Goal: Information Seeking & Learning: Learn about a topic

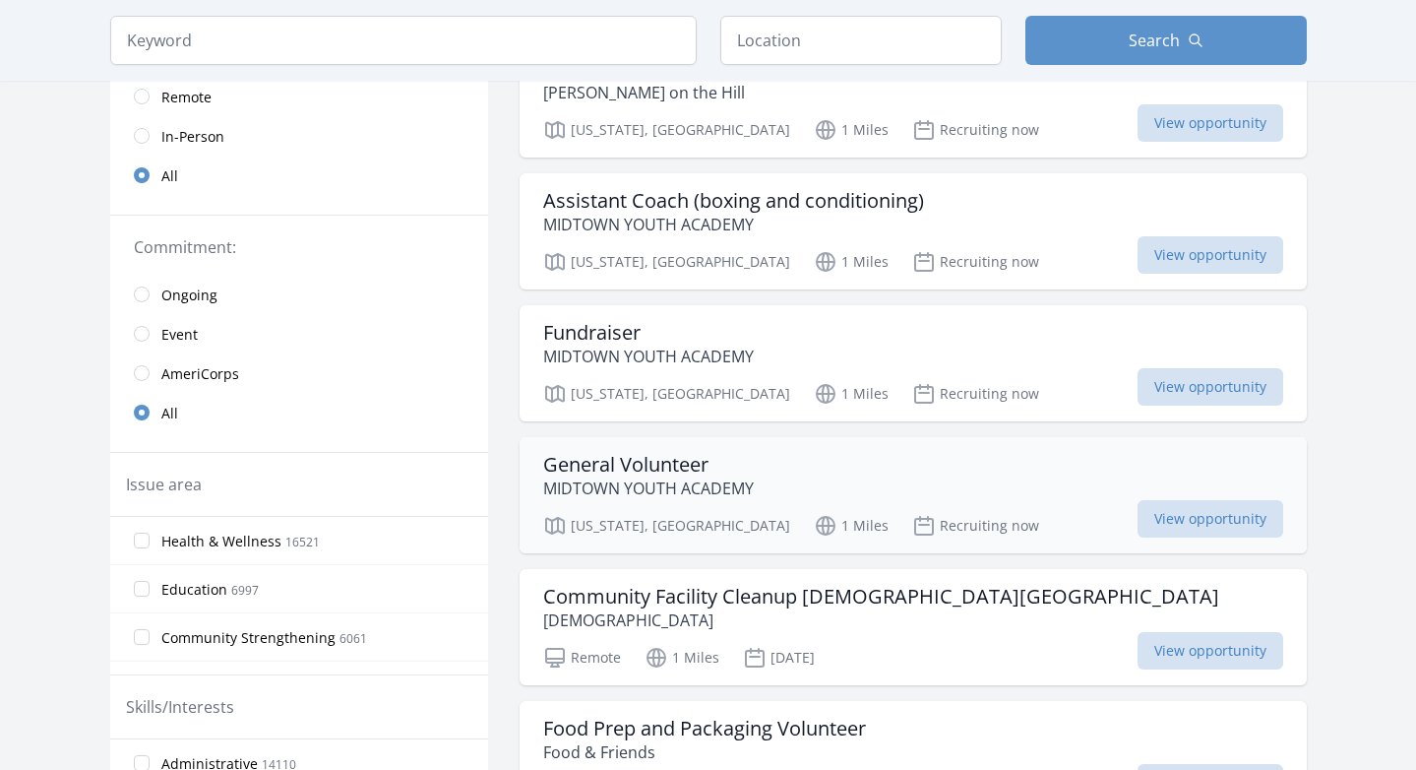
scroll to position [268, 0]
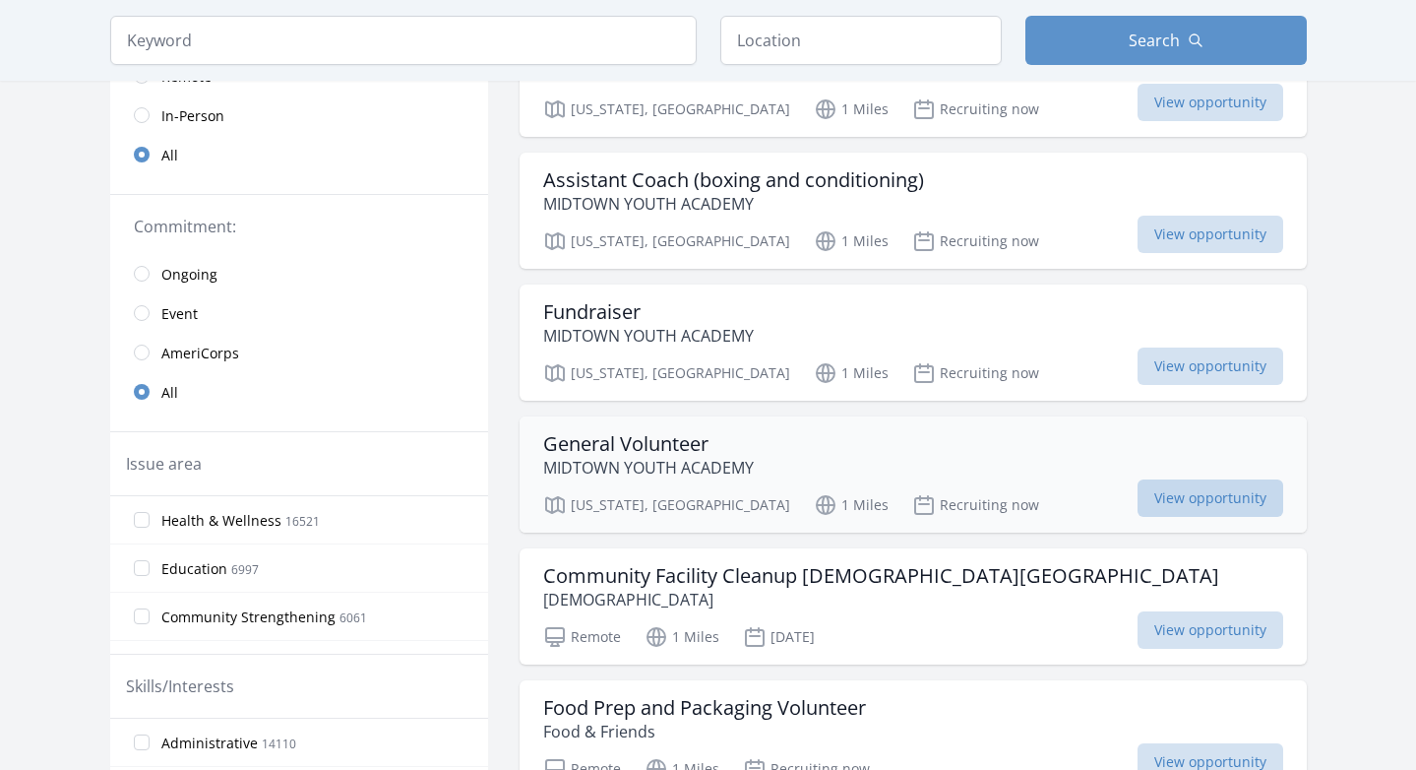
click at [1202, 489] on span "View opportunity" at bounding box center [1211, 497] width 146 height 37
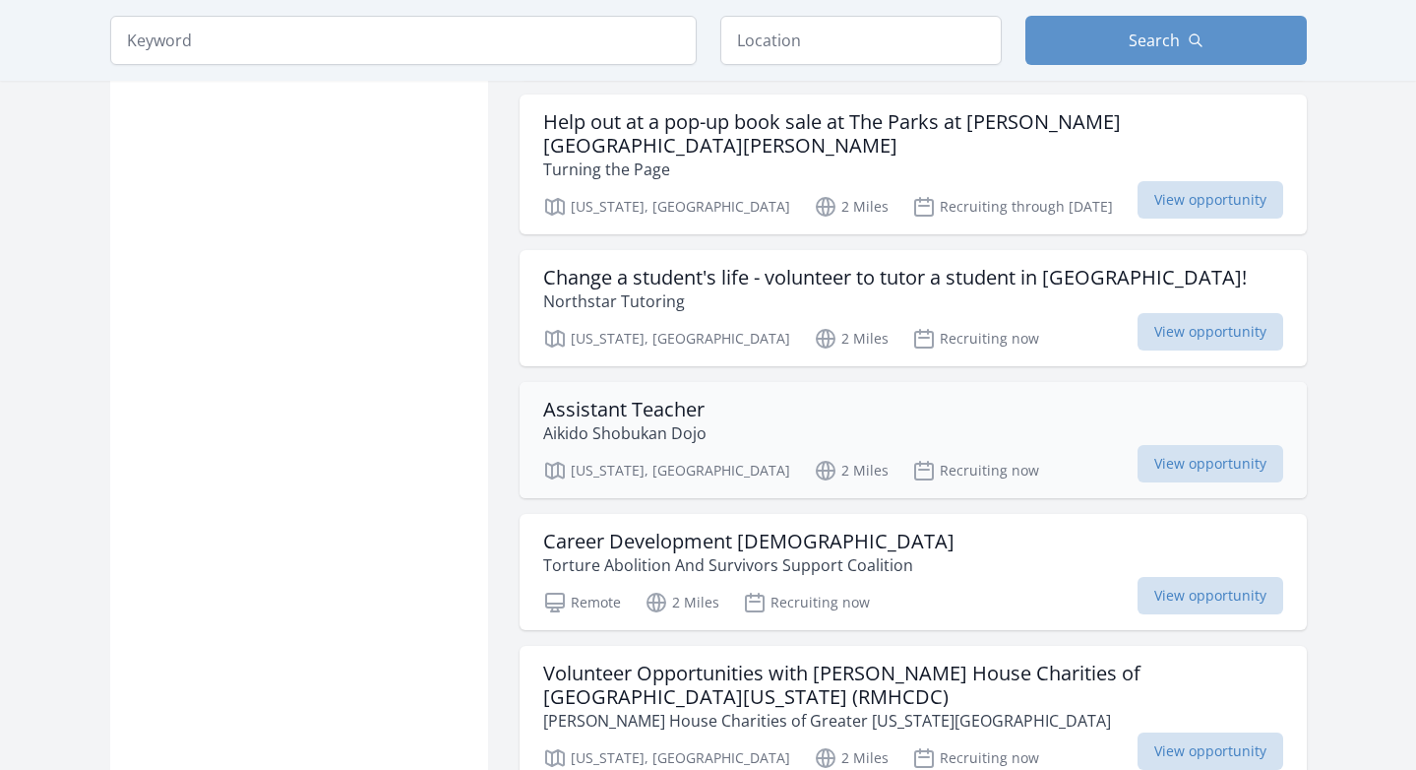
scroll to position [1773, 0]
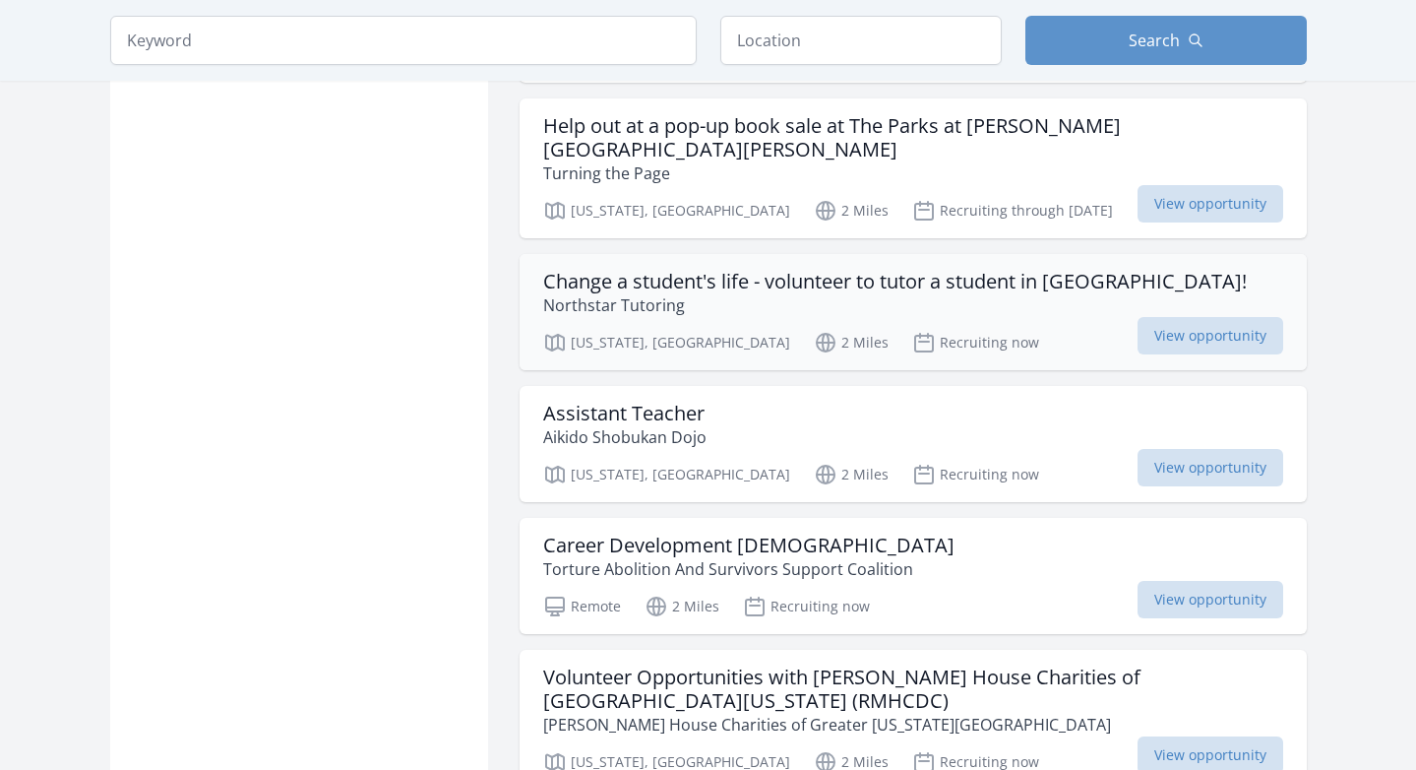
click at [1004, 299] on div "Change a student's life - volunteer to tutor a student in Columbia Heights! Nor…" at bounding box center [913, 312] width 787 height 116
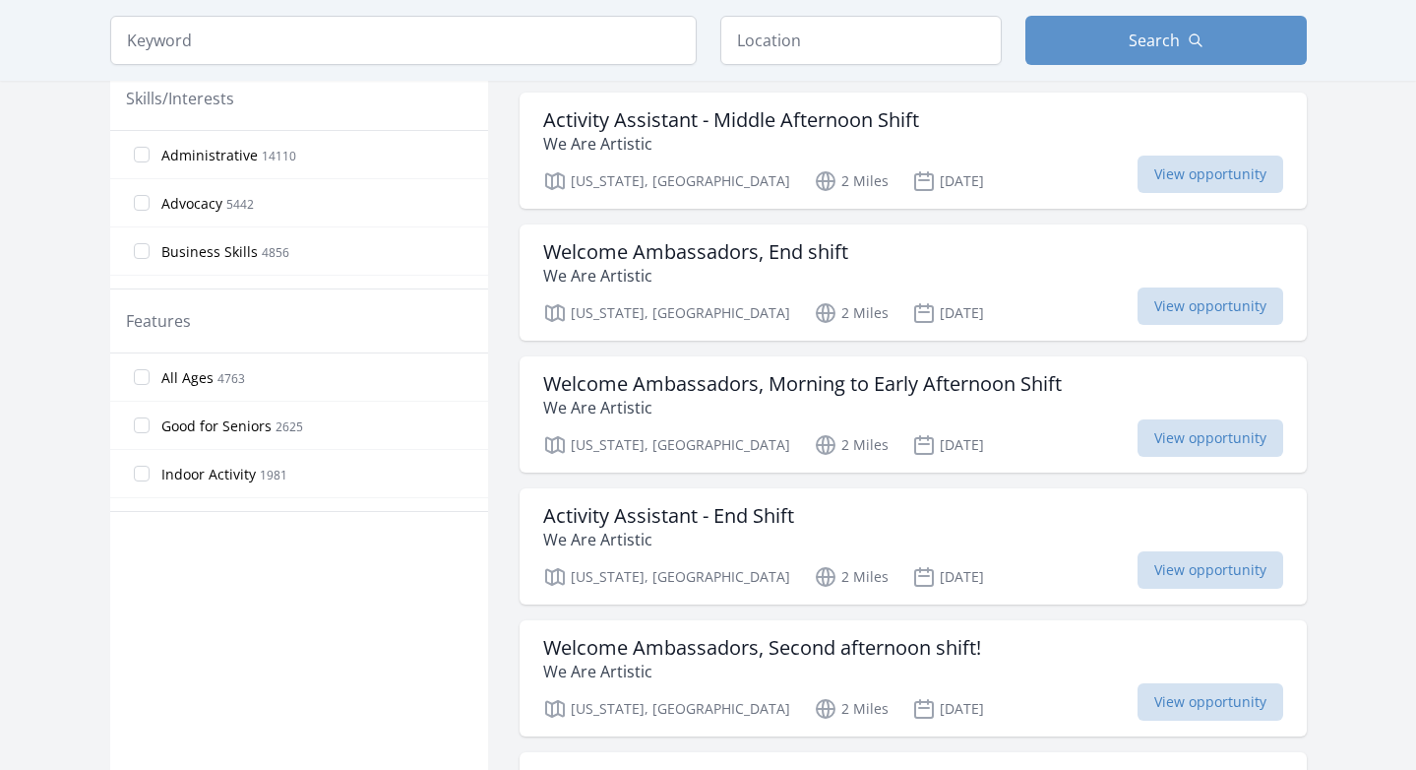
scroll to position [853, 0]
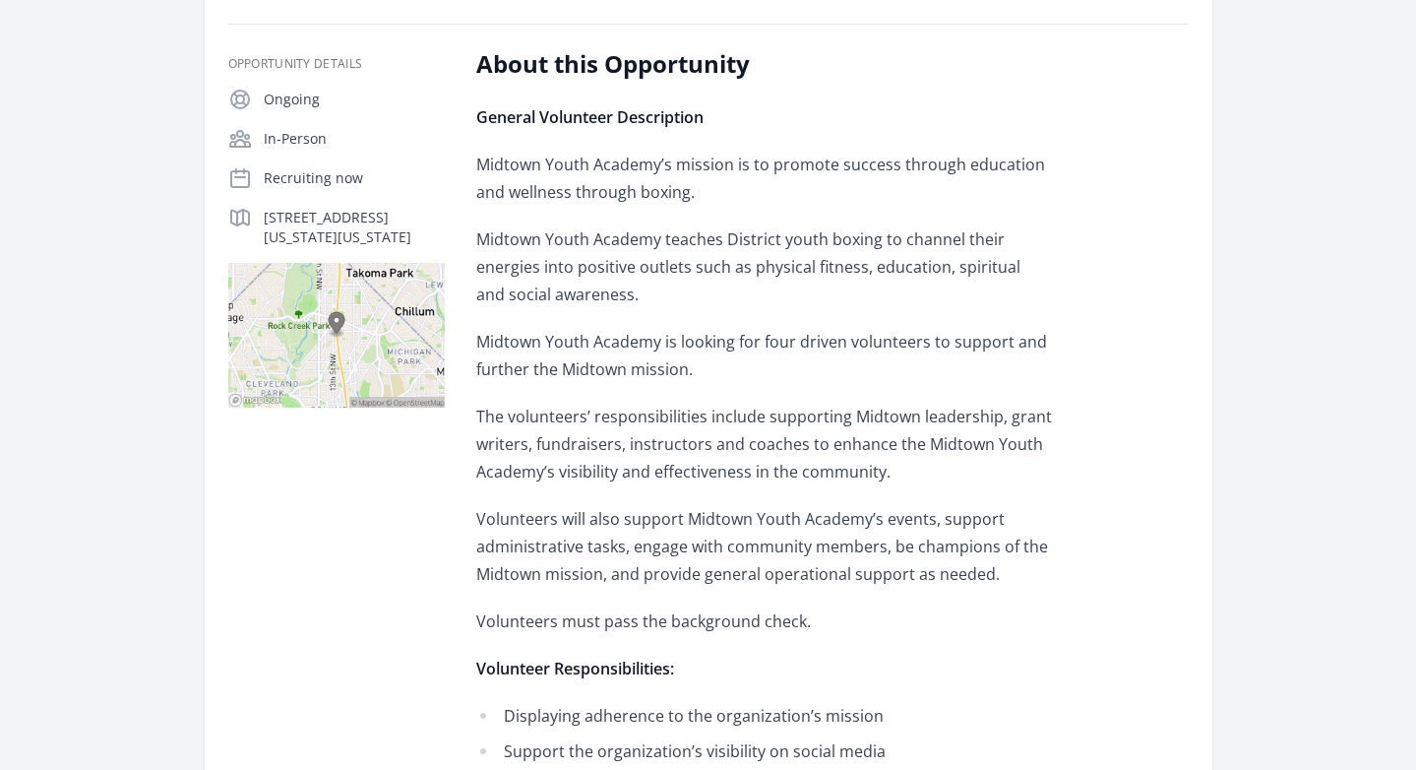
scroll to position [316, 0]
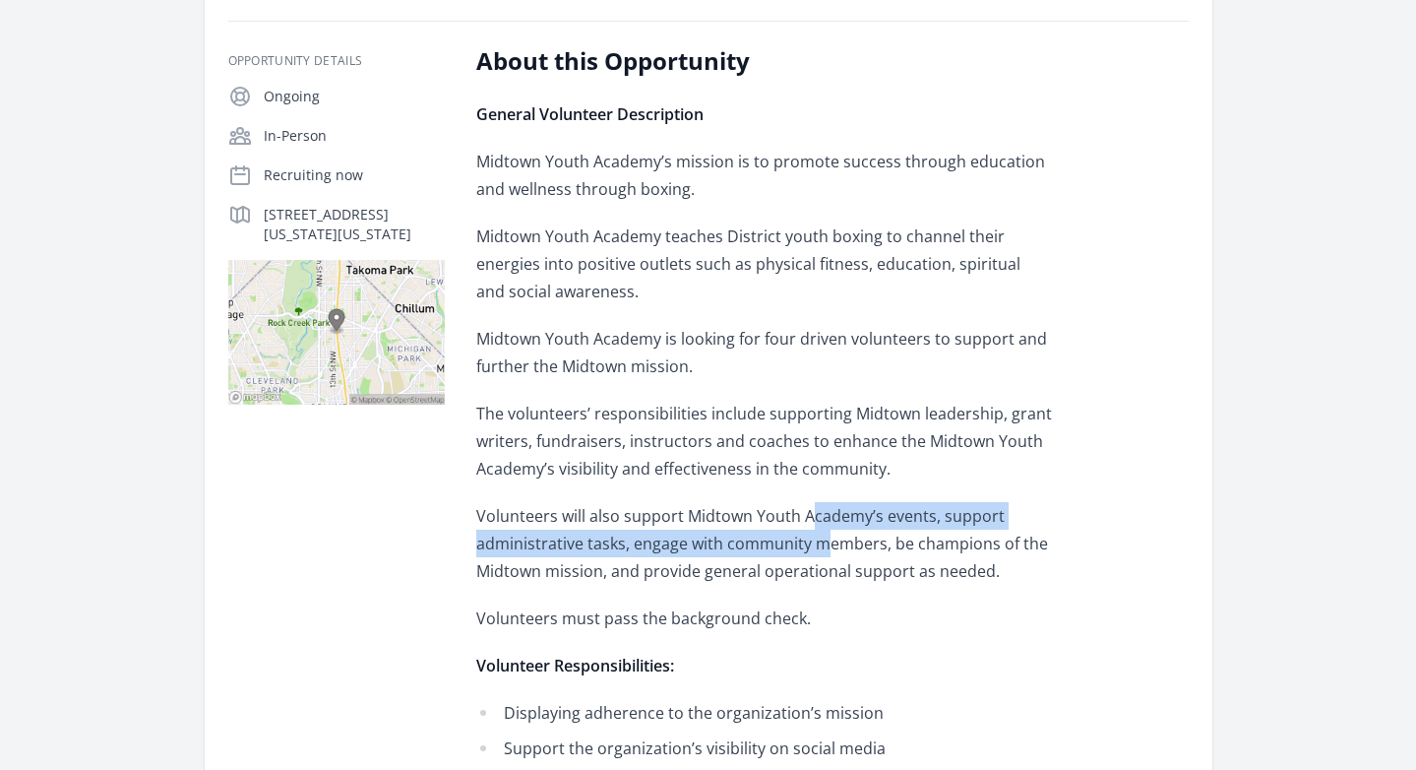
drag, startPoint x: 824, startPoint y: 549, endPoint x: 807, endPoint y: 511, distance: 41.9
click at [807, 511] on span "Volunteers will also support Midtown Youth Academy’s events, support administra…" at bounding box center [762, 543] width 572 height 77
click at [810, 522] on span "Volunteers will also support Midtown Youth Academy’s events, support administra…" at bounding box center [762, 543] width 572 height 77
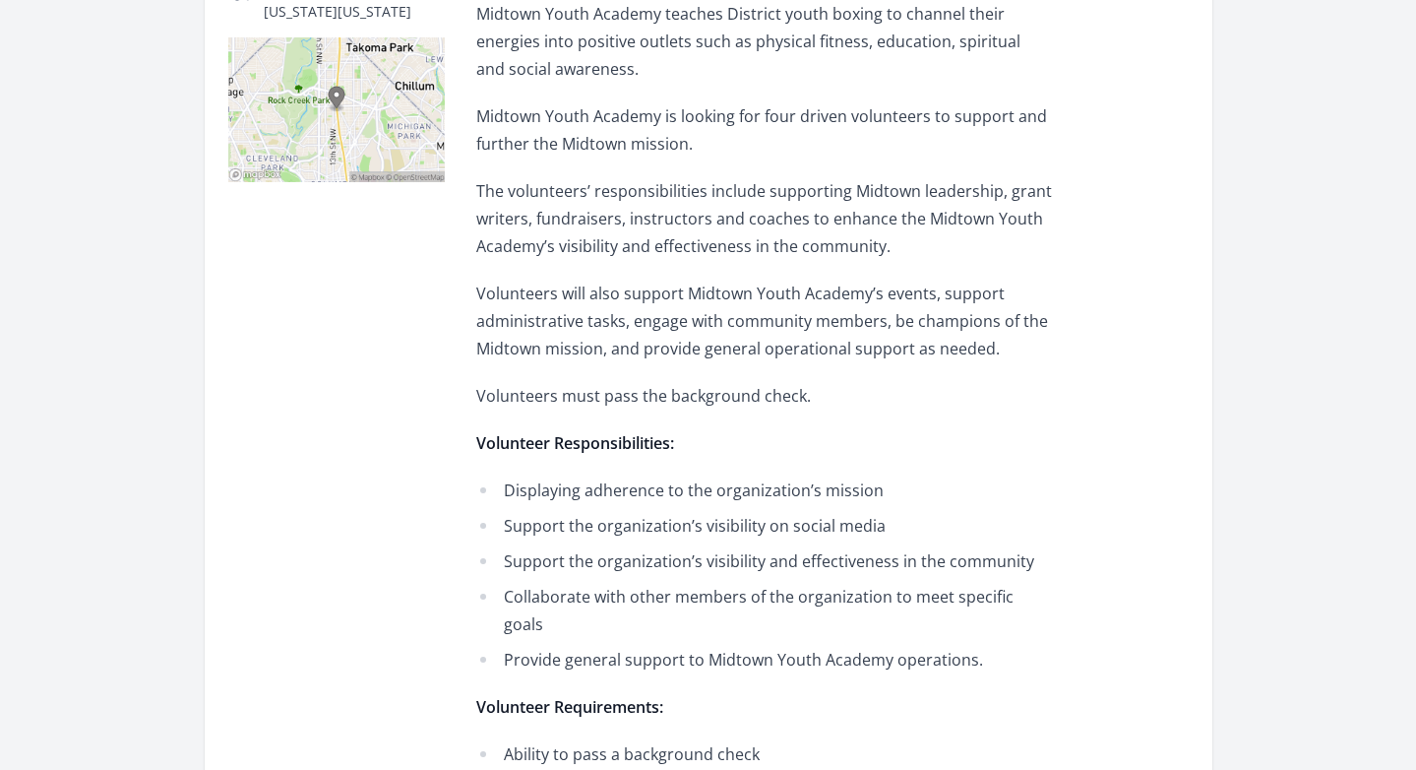
scroll to position [545, 0]
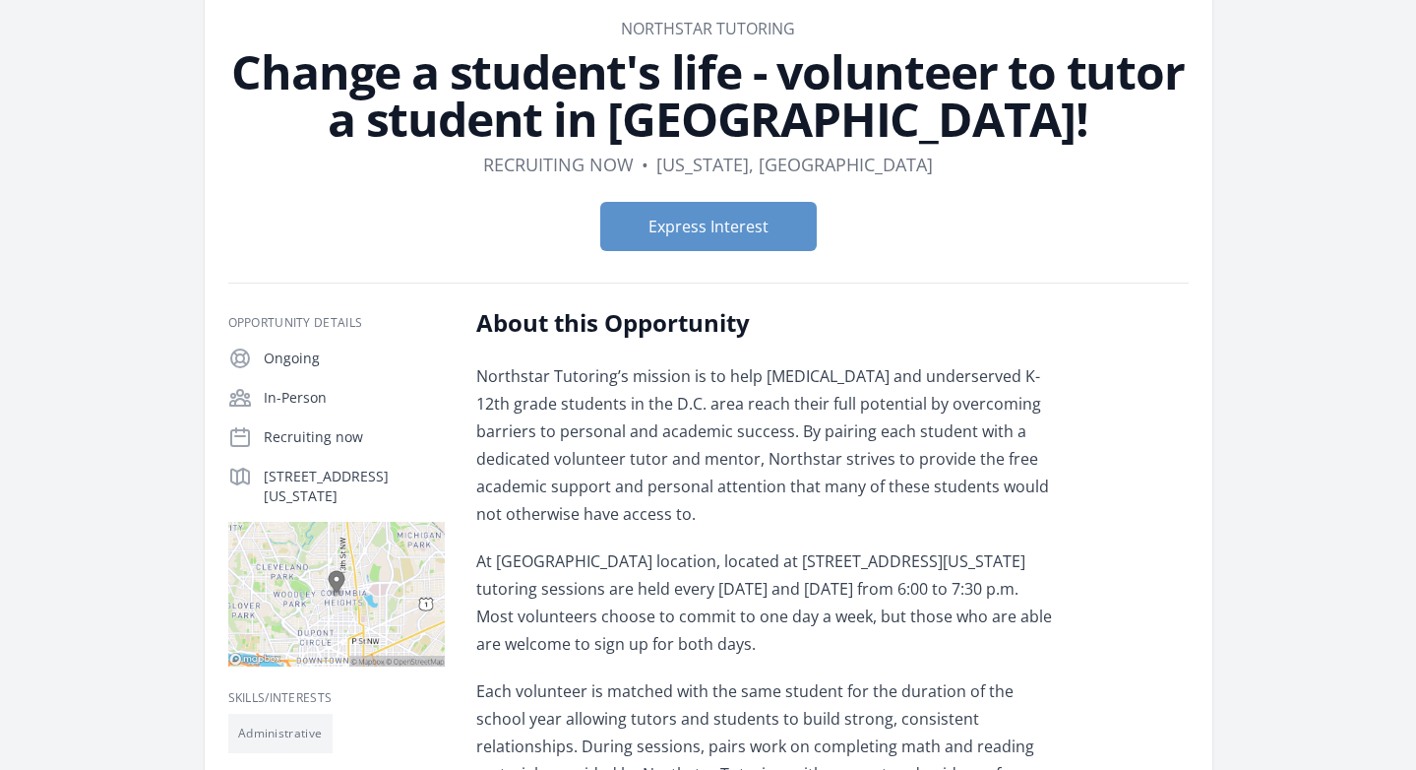
scroll to position [82, 0]
